Goal: Task Accomplishment & Management: Use online tool/utility

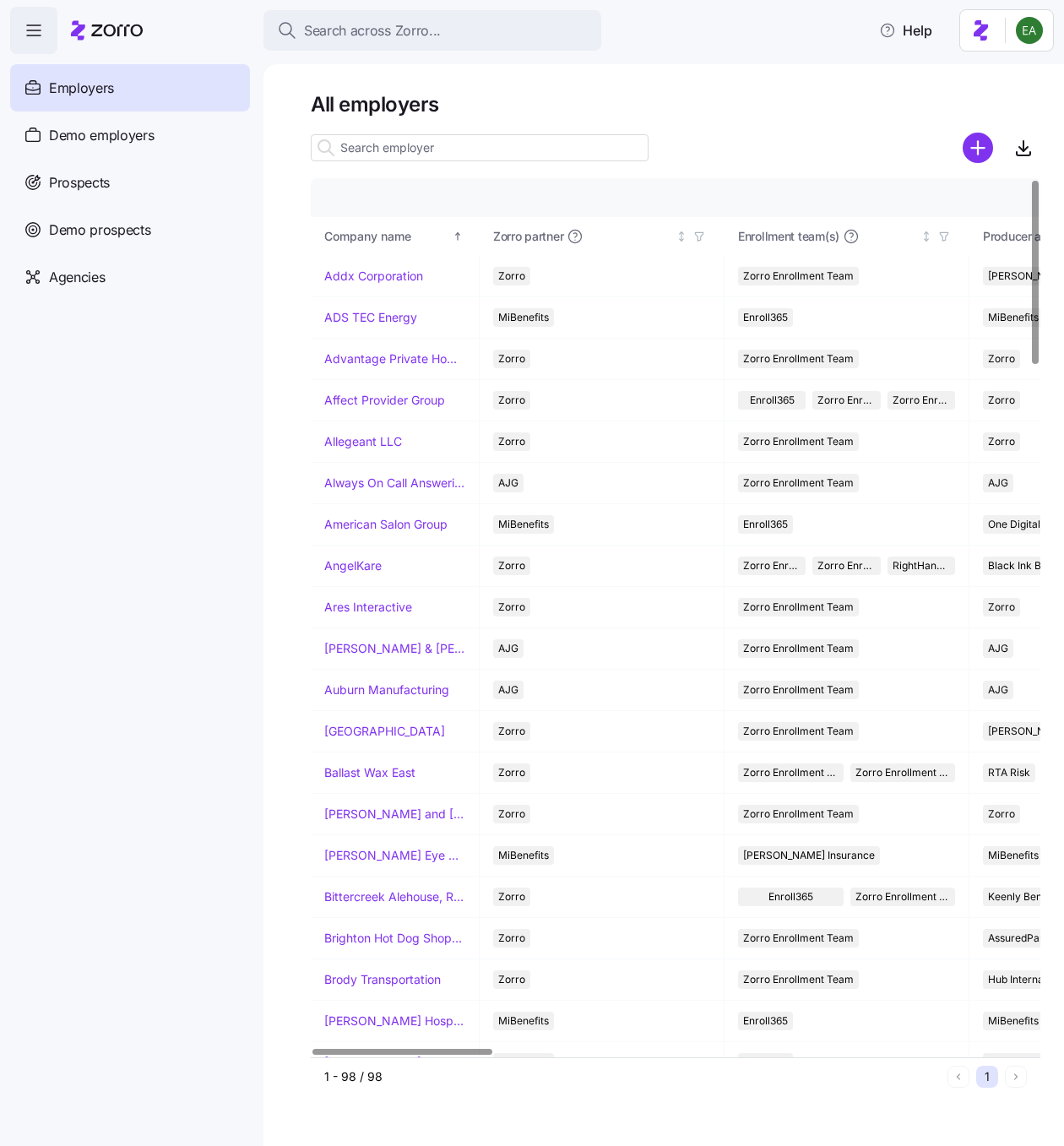
click at [220, 530] on nav "Enrollments Employers Demo employers Prospects Demo prospects Agencies" at bounding box center [131, 599] width 264 height 1092
click at [170, 505] on nav "Enrollments Employers Demo employers Prospects Demo prospects Agencies" at bounding box center [131, 599] width 264 height 1092
click at [103, 187] on span "Prospects" at bounding box center [79, 182] width 61 height 21
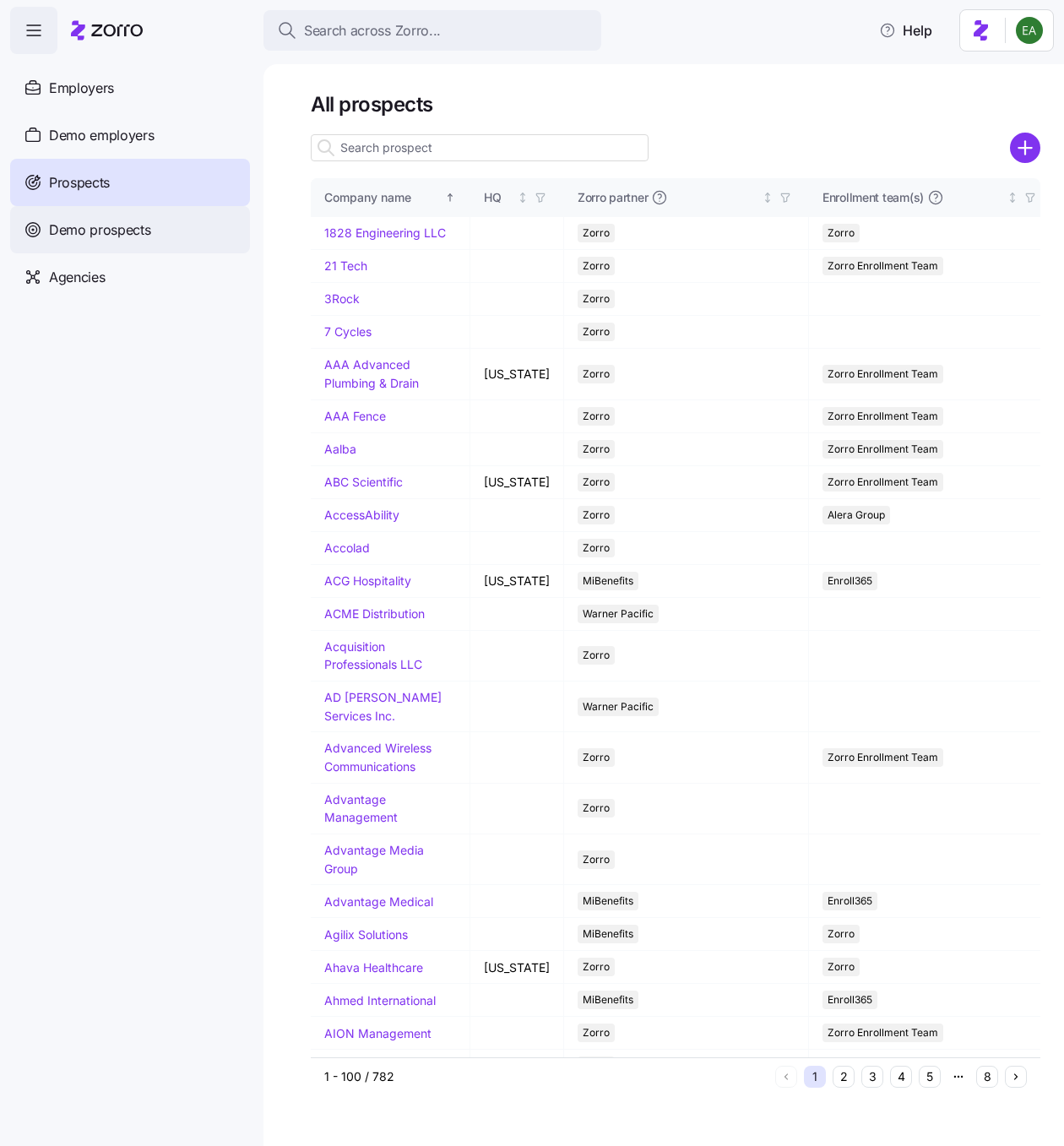
click at [120, 239] on span "Demo prospects" at bounding box center [100, 230] width 103 height 21
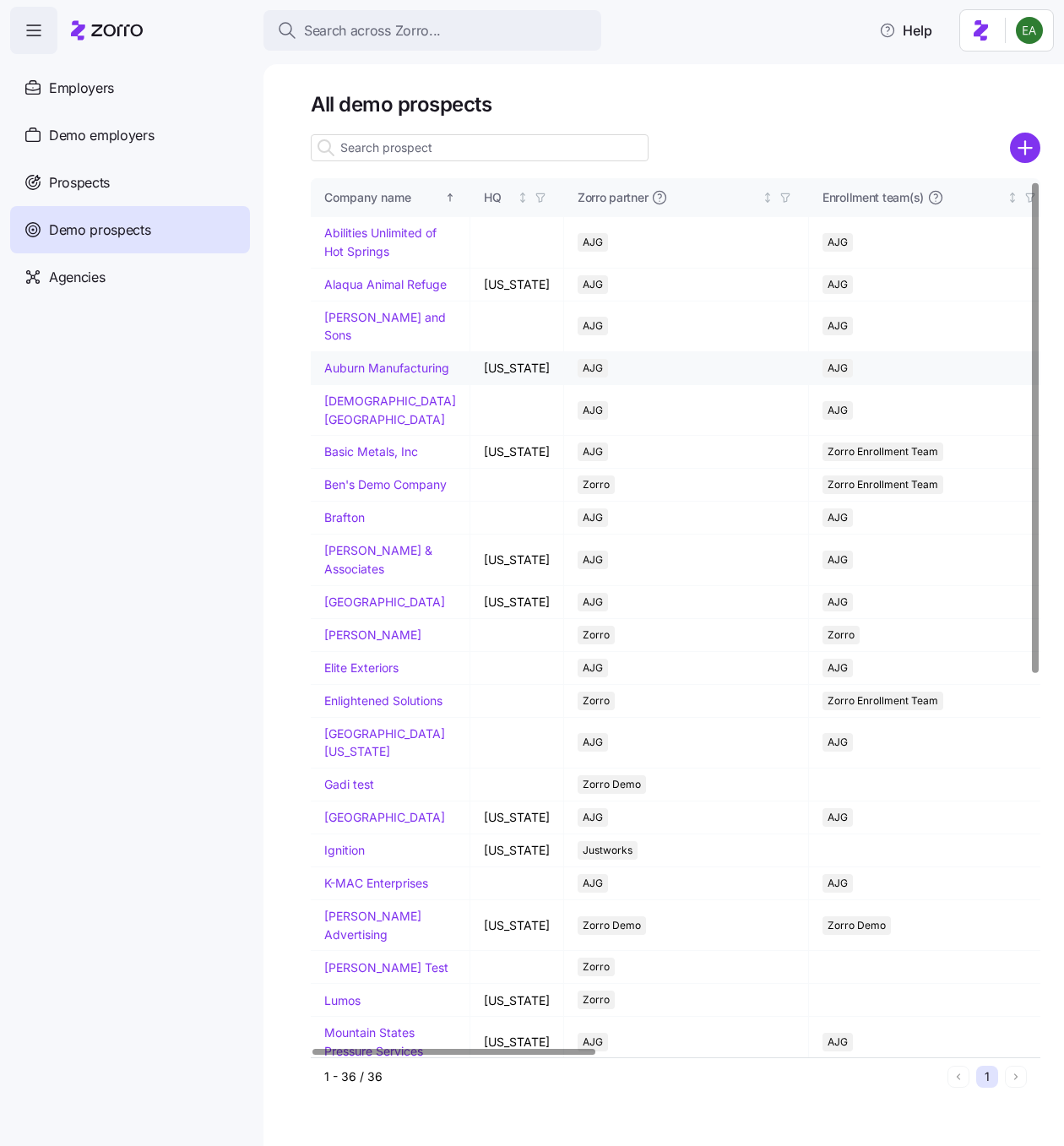
scroll to position [4, 0]
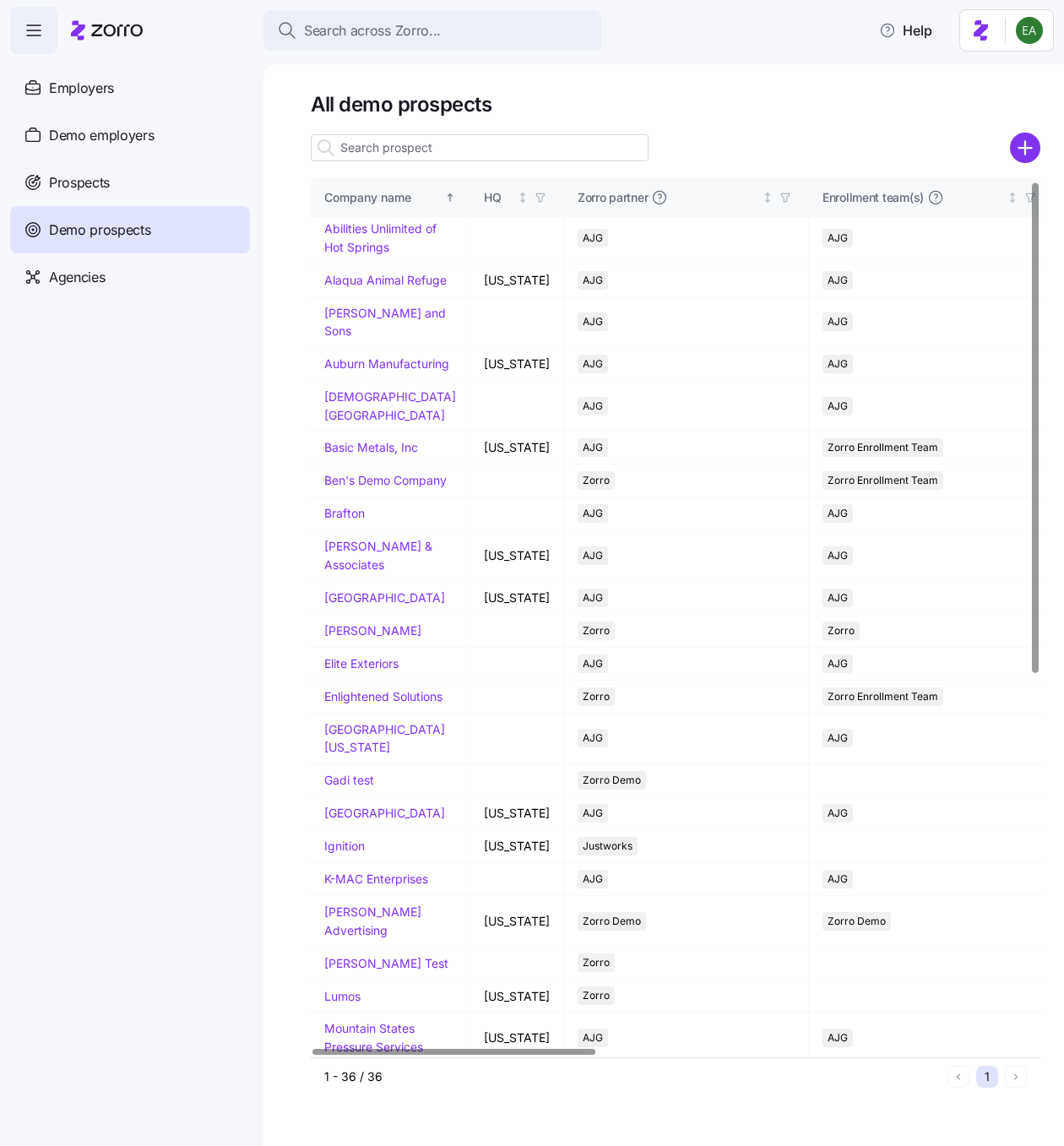
click at [429, 147] on input at bounding box center [479, 147] width 337 height 27
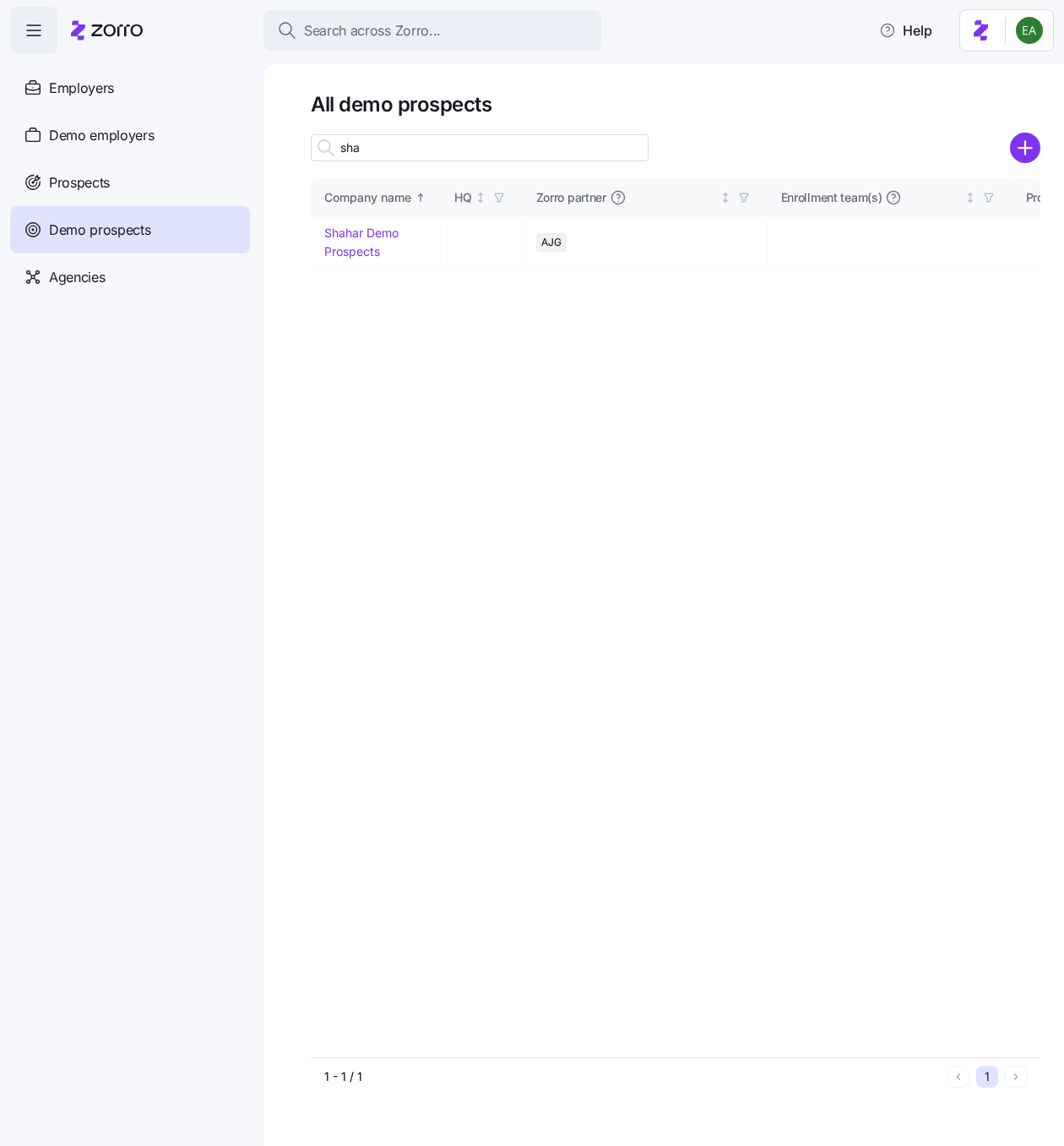
scroll to position [0, 0]
type input "[PERSON_NAME]"
click at [372, 230] on link "Shahar Demo Prospects" at bounding box center [361, 242] width 75 height 33
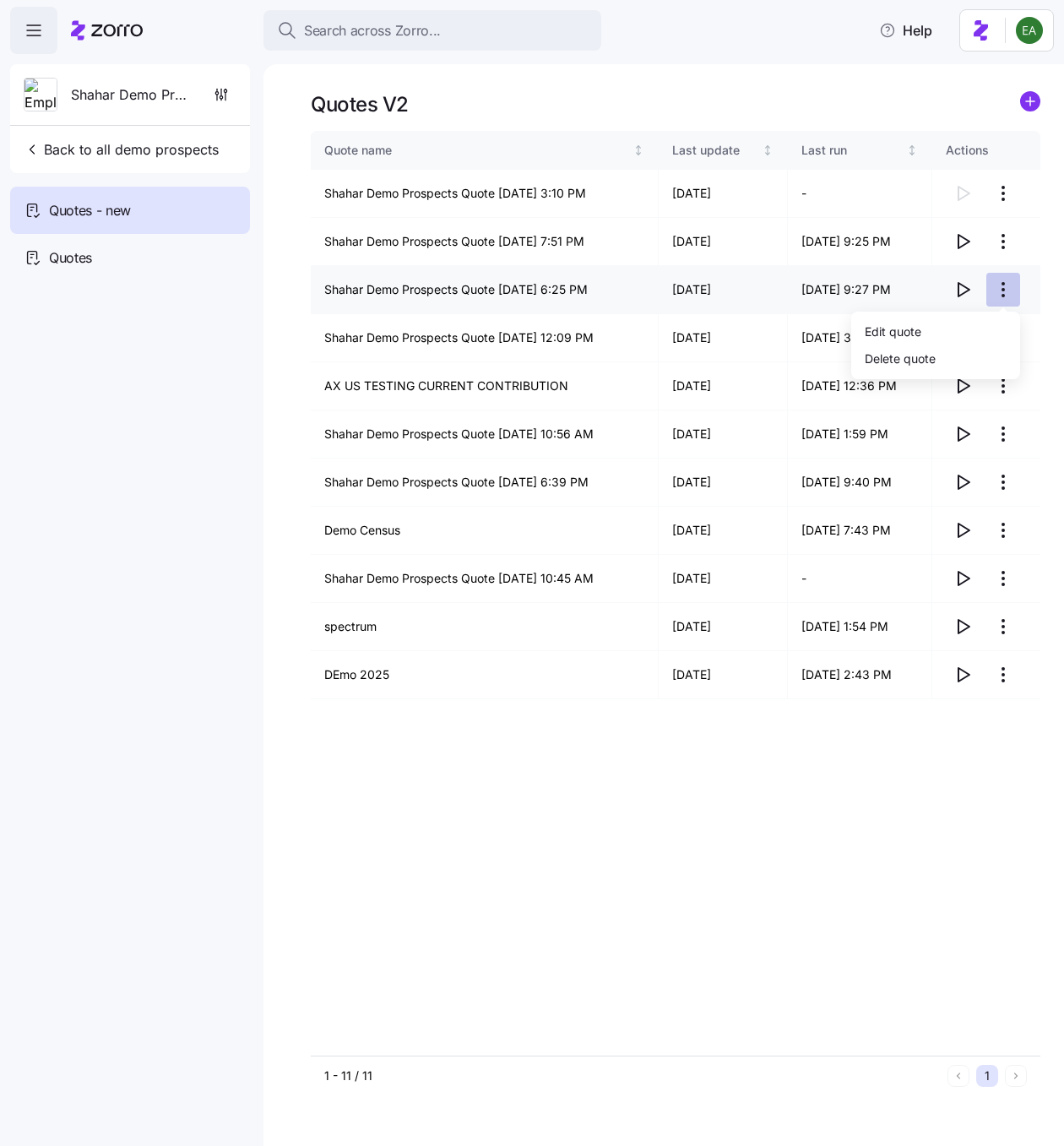
click at [996, 282] on html "Search across Zorro... Help Shahar Demo Prospects Back to all demo prospects Qu…" at bounding box center [532, 568] width 1064 height 1136
click at [999, 294] on html "Search across Zorro... Help Shahar Demo Prospects Back to all demo prospects Qu…" at bounding box center [532, 568] width 1064 height 1136
click at [966, 289] on icon "button" at bounding box center [962, 290] width 20 height 20
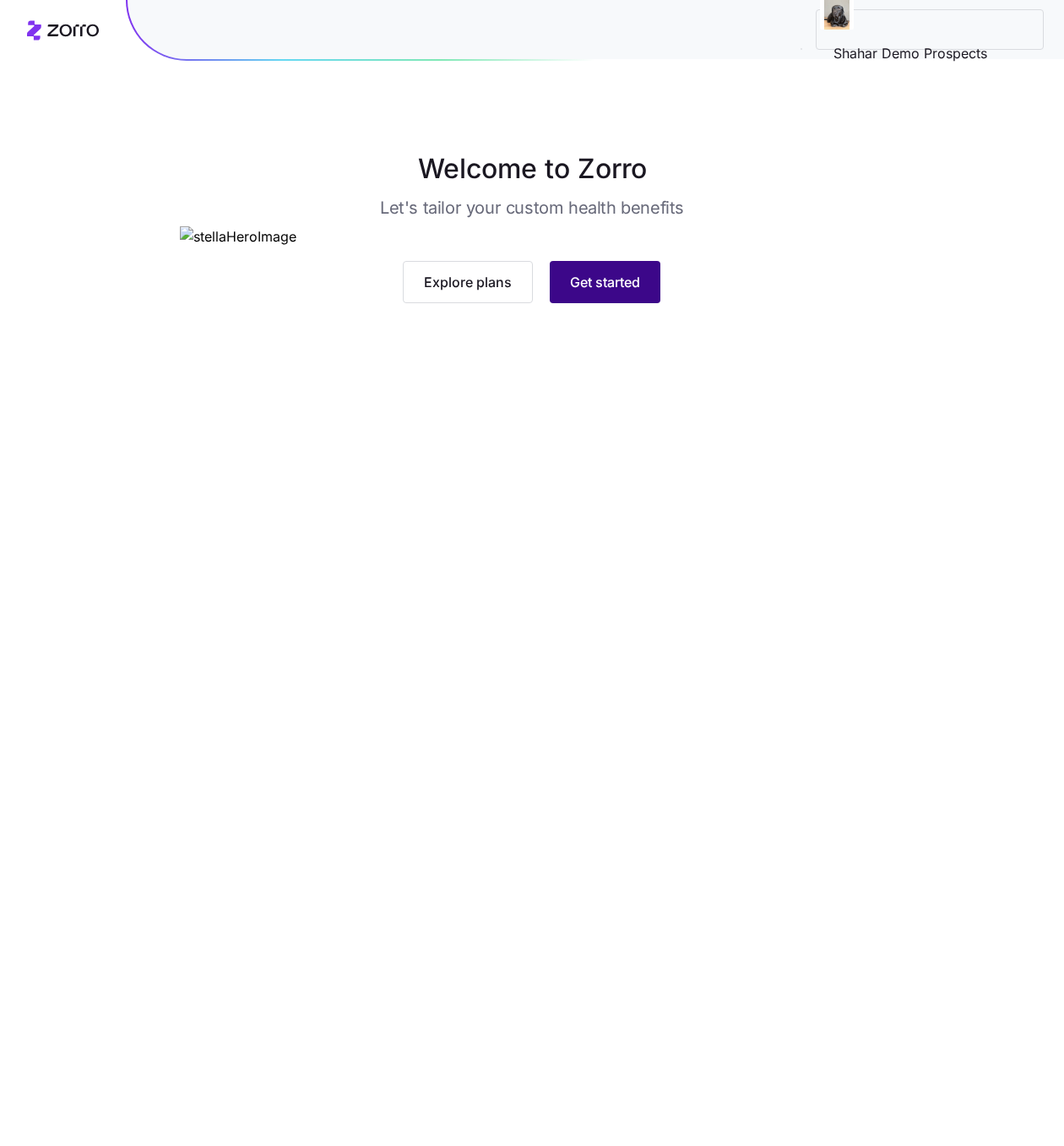
click at [632, 293] on span "Get started" at bounding box center [605, 282] width 70 height 20
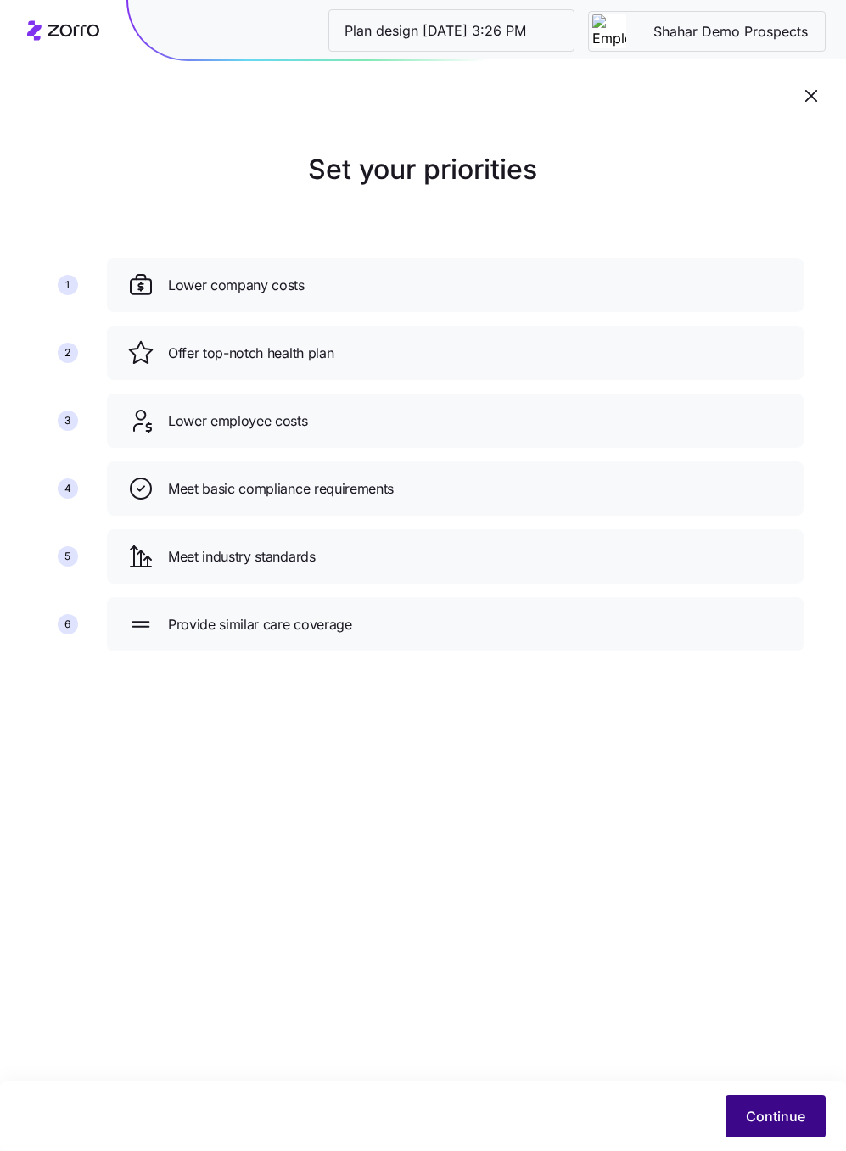
click at [786, 1103] on button "Continue" at bounding box center [775, 1116] width 100 height 42
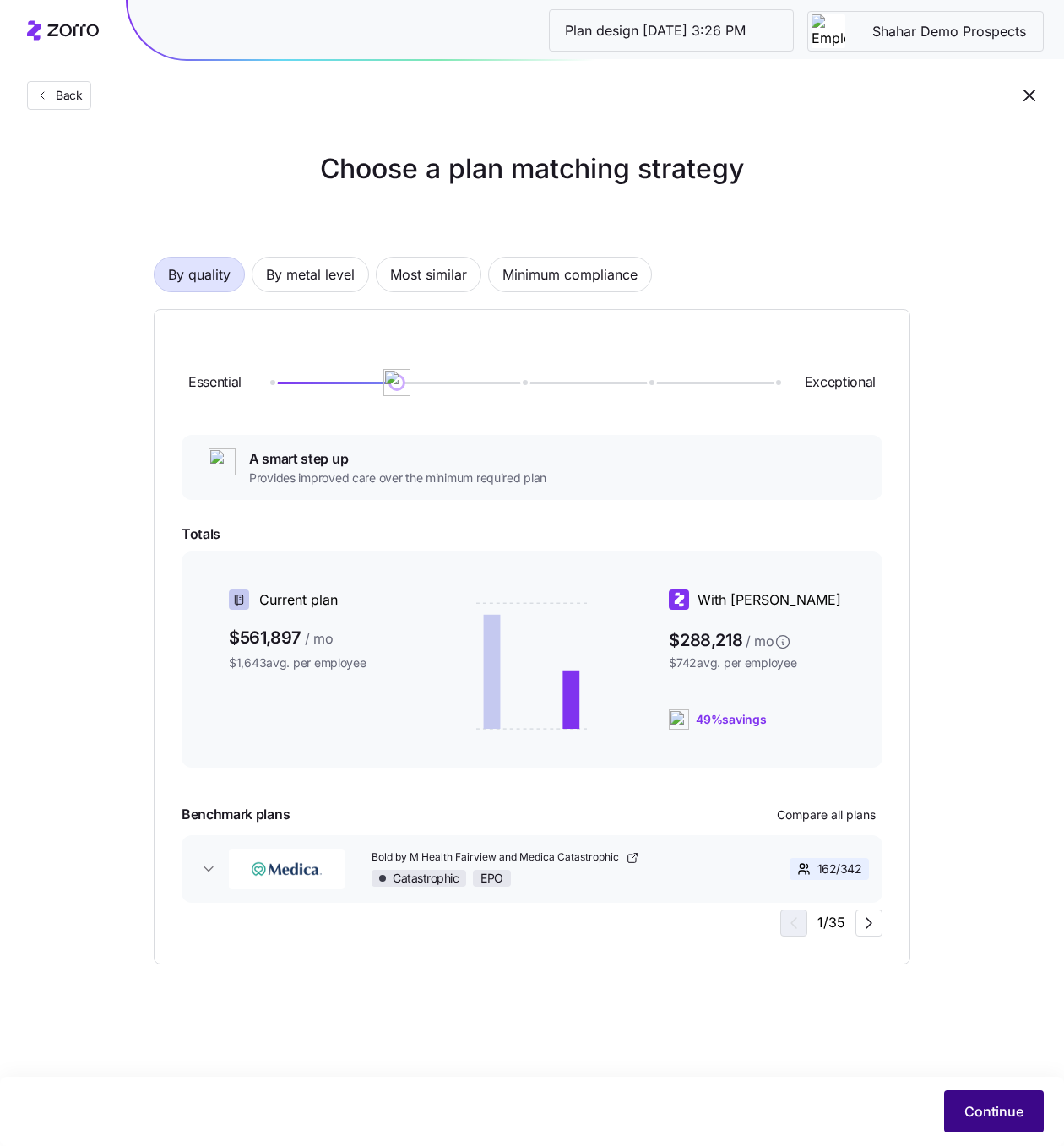
click at [994, 1106] on span "Continue" at bounding box center [993, 1111] width 59 height 20
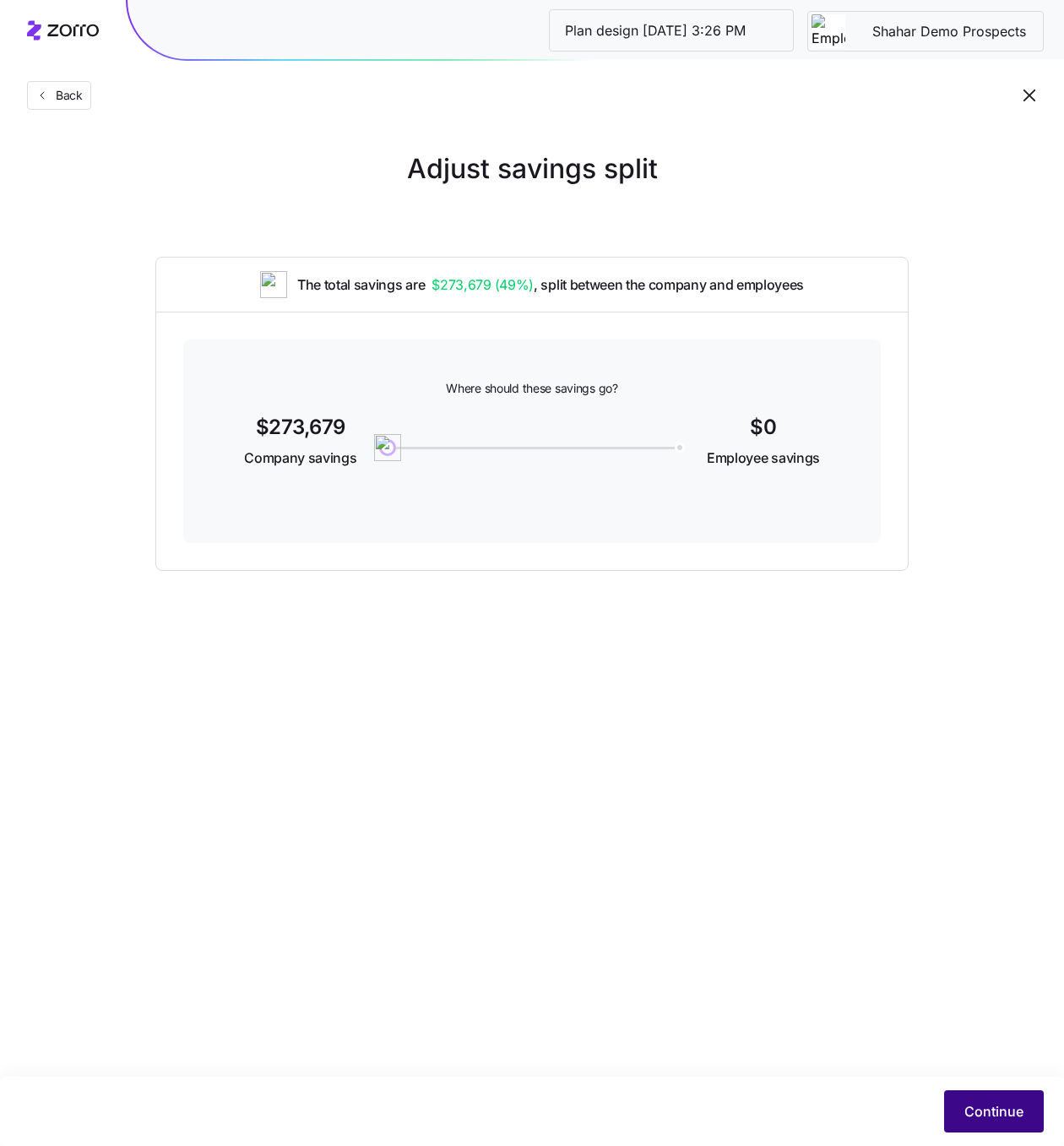
click at [977, 1098] on button "Continue" at bounding box center [994, 1111] width 100 height 42
